Goal: Navigation & Orientation: Find specific page/section

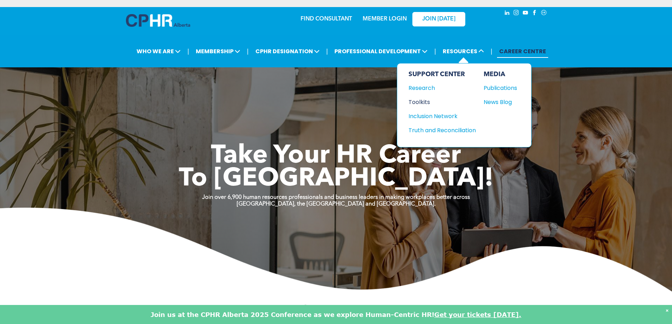
click at [425, 102] on div "Toolkits" at bounding box center [439, 102] width 61 height 9
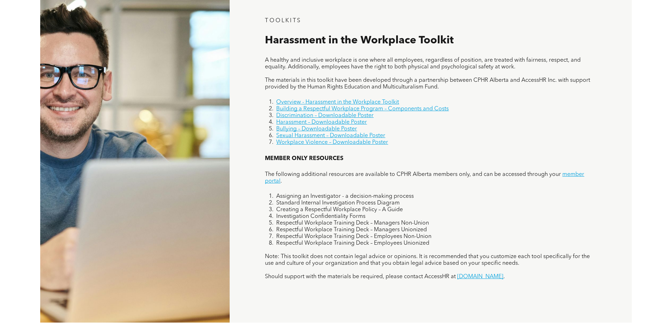
scroll to position [483, 0]
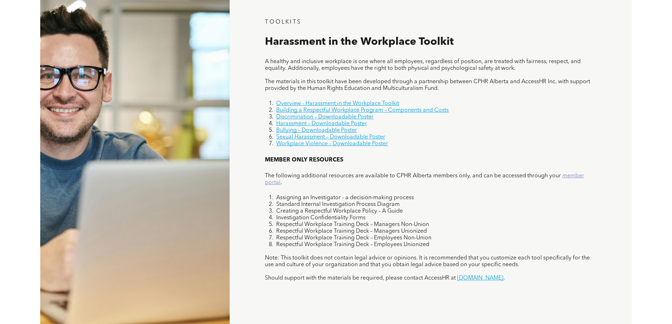
click at [270, 183] on link "member portal" at bounding box center [424, 179] width 319 height 12
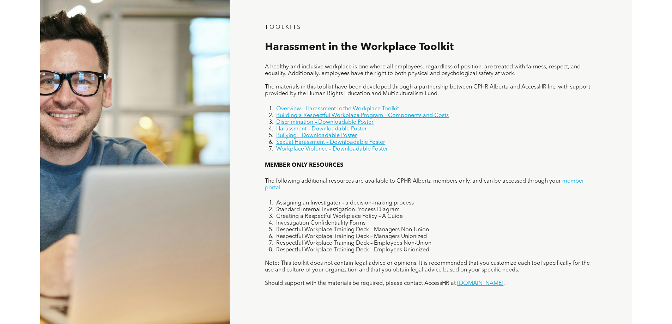
scroll to position [0, 0]
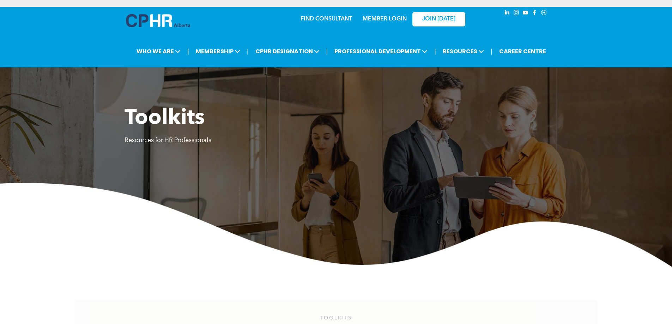
click at [156, 22] on img at bounding box center [158, 20] width 64 height 13
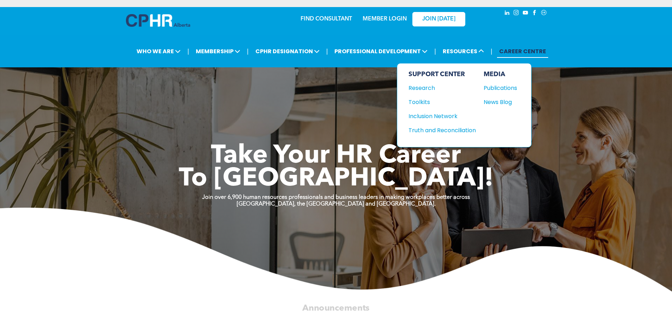
drag, startPoint x: 473, startPoint y: 55, endPoint x: 322, endPoint y: 35, distance: 152.6
click at [322, 35] on div "| WHO WE ARE ASSOCIATION About CPHR Alberta Board of Directors Team Chapters FC…" at bounding box center [336, 51] width 672 height 32
